Goal: Information Seeking & Learning: Learn about a topic

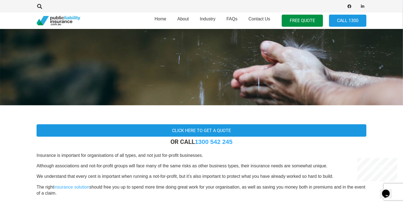
scroll to position [59, 0]
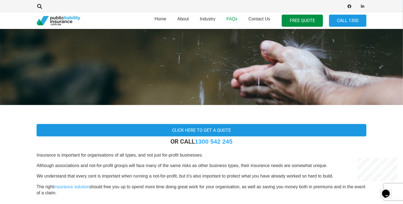
click at [232, 20] on span "FAQs" at bounding box center [232, 19] width 11 height 5
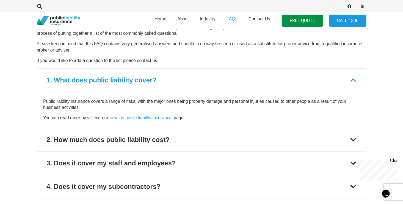
scroll to position [199, 0]
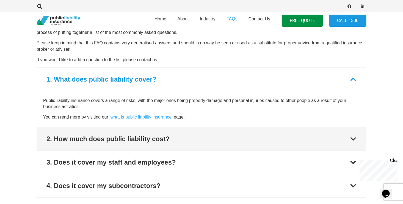
click at [201, 135] on button "2. How much does public liability cost?" at bounding box center [202, 138] width 330 height 23
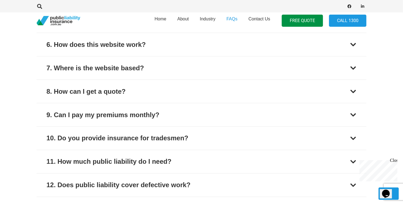
scroll to position [386, 0]
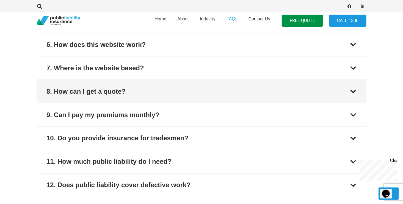
click at [157, 93] on button "8. How can I get a quote?" at bounding box center [202, 91] width 330 height 23
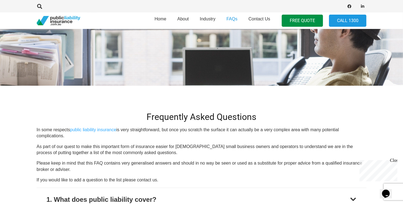
scroll to position [0, 0]
